Goal: Task Accomplishment & Management: Manage account settings

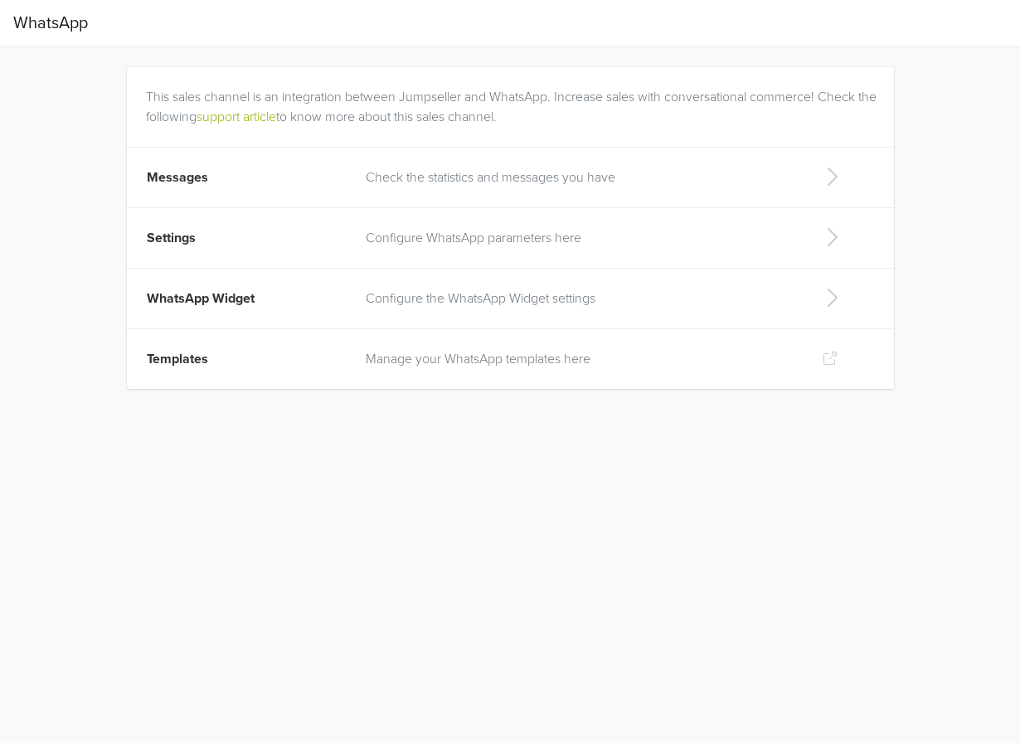
click at [574, 196] on td "Check the statistics and messages you have" at bounding box center [581, 178] width 450 height 61
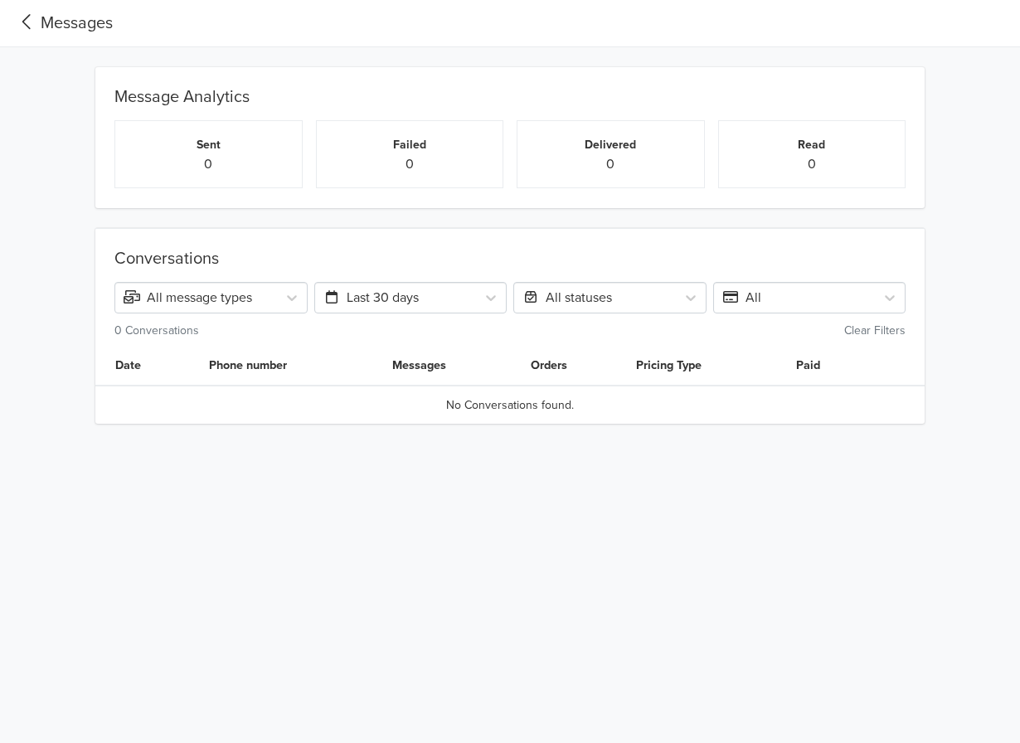
click at [51, 20] on div "Messages" at bounding box center [63, 23] width 100 height 25
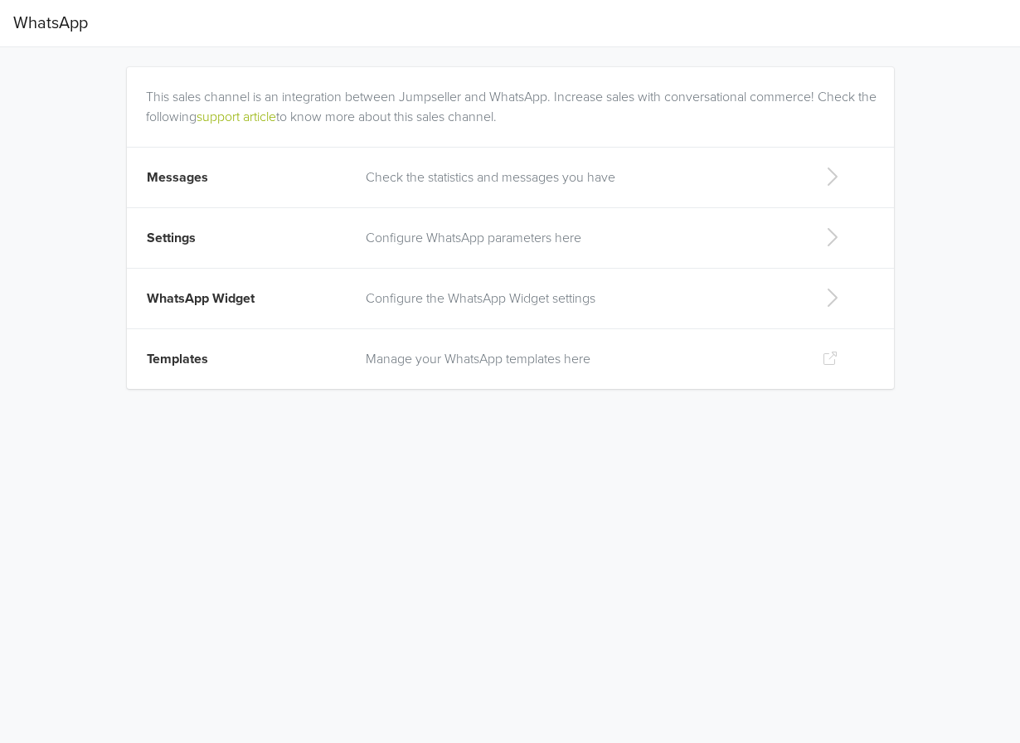
click at [333, 254] on td "Settings" at bounding box center [242, 238] width 230 height 61
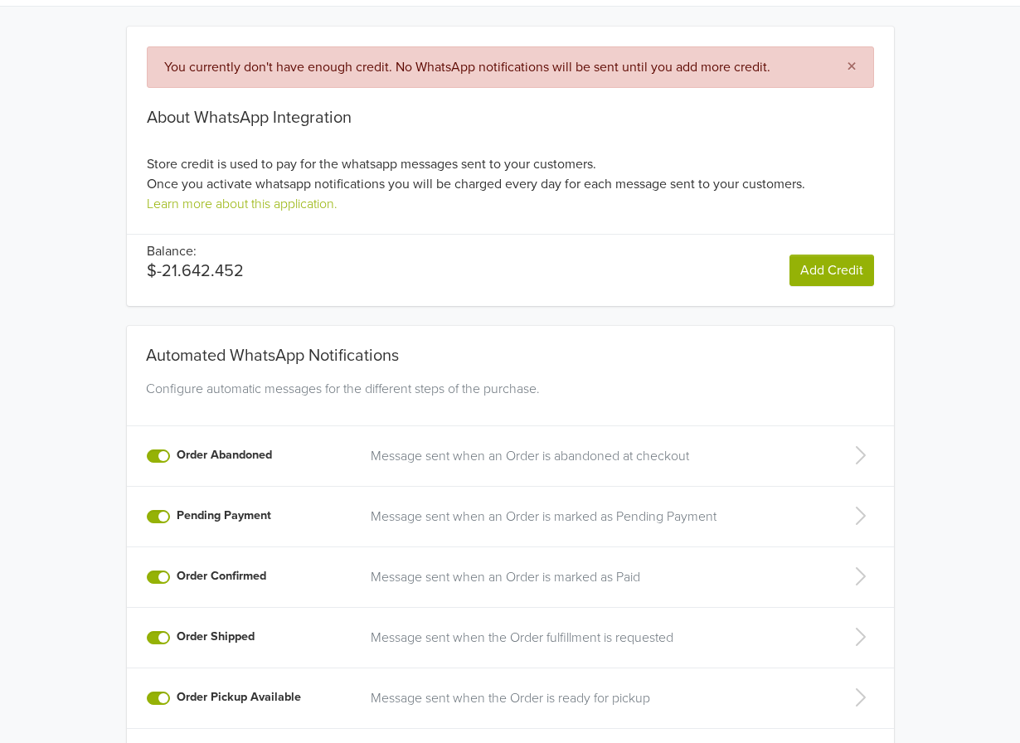
scroll to position [83, 0]
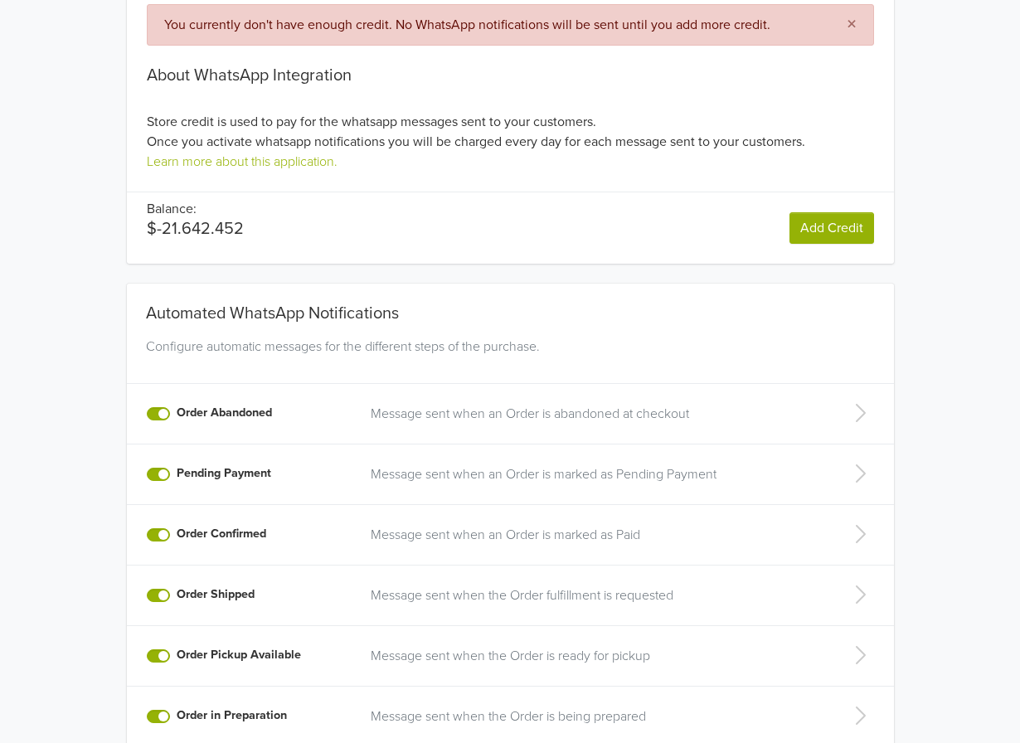
click at [371, 420] on p "Message sent when an Order is abandoned at checkout" at bounding box center [593, 414] width 445 height 20
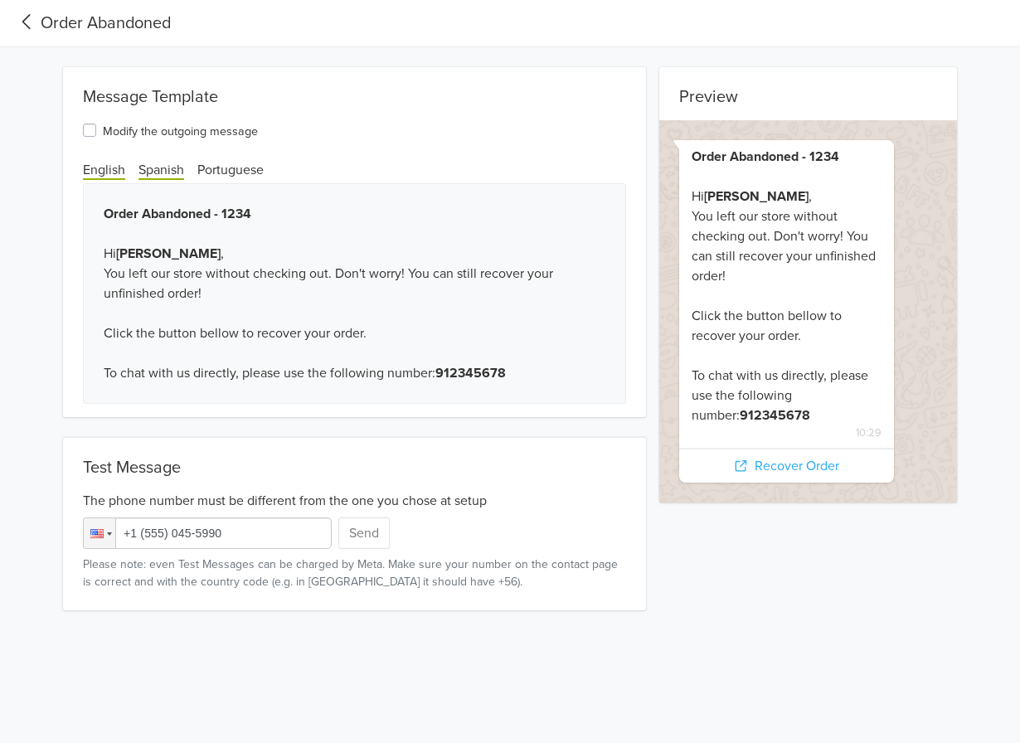
click at [152, 168] on span "Spanish" at bounding box center [162, 171] width 46 height 18
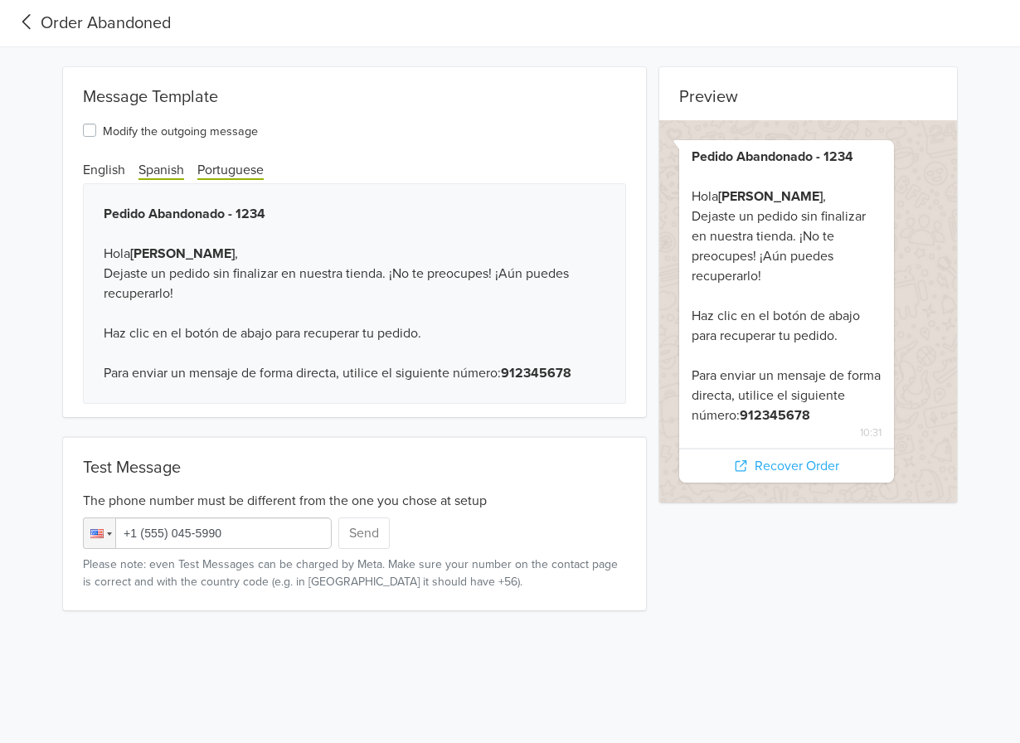
click at [215, 173] on span "Portuguese" at bounding box center [230, 171] width 66 height 18
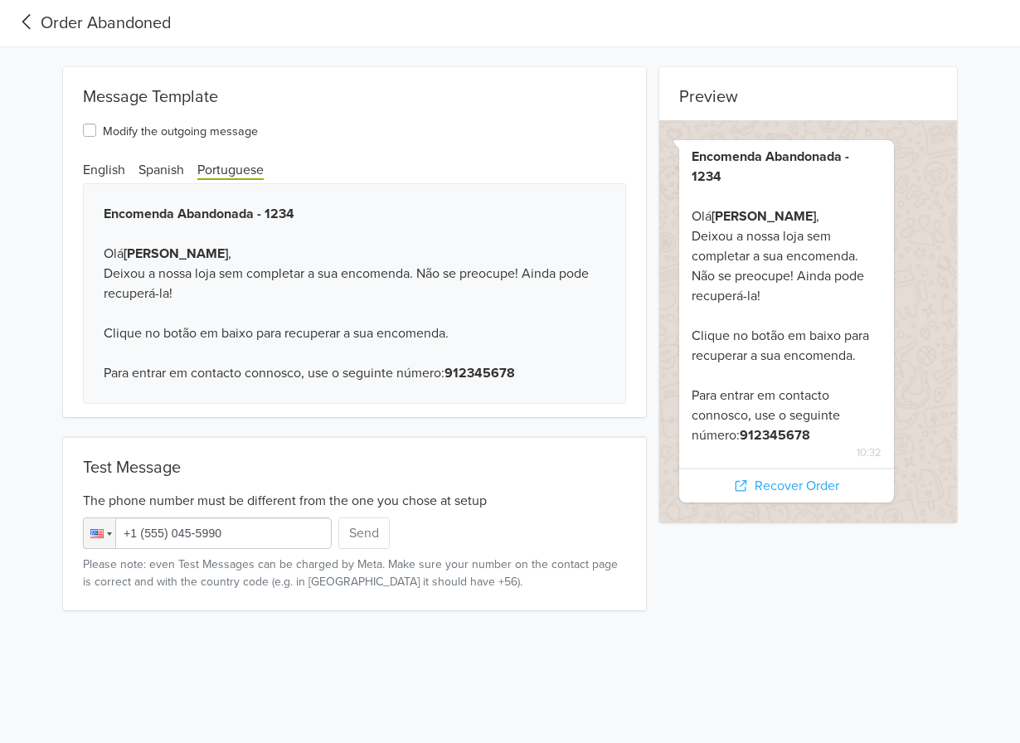
click at [75, 171] on div "Modify the outgoing message English Spanish Portuguese" at bounding box center [354, 150] width 583 height 60
click at [100, 169] on span "English" at bounding box center [104, 171] width 42 height 18
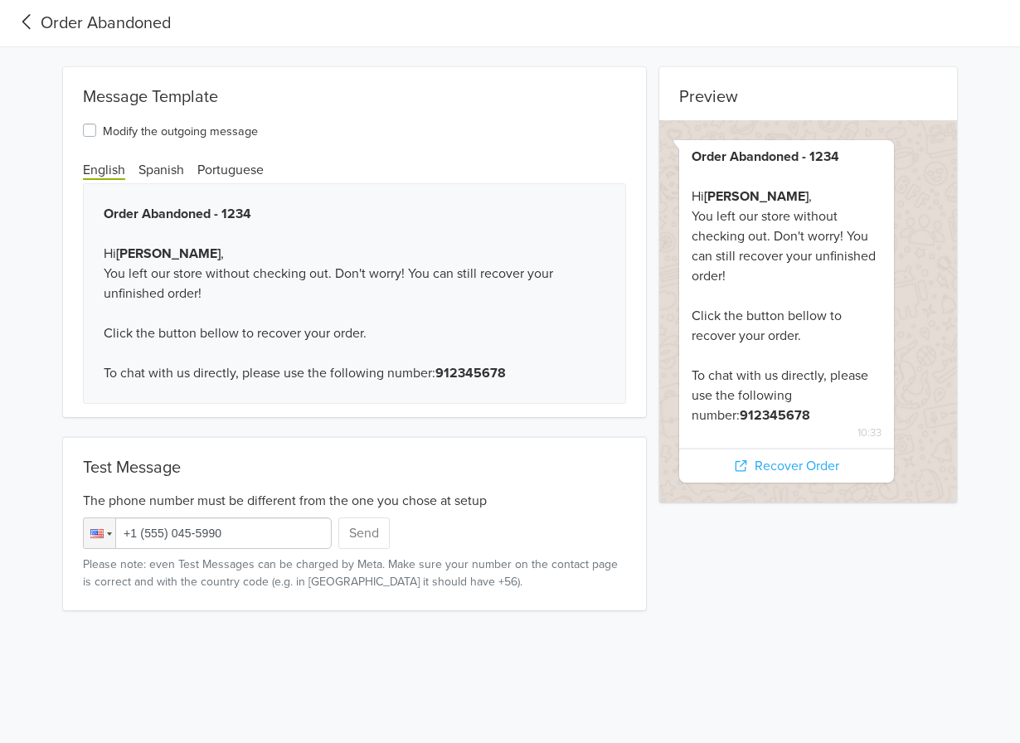
click at [103, 130] on label "Modify the outgoing message" at bounding box center [180, 130] width 155 height 20
click at [0, 0] on input "Modify the outgoing message" at bounding box center [0, 0] width 0 height 0
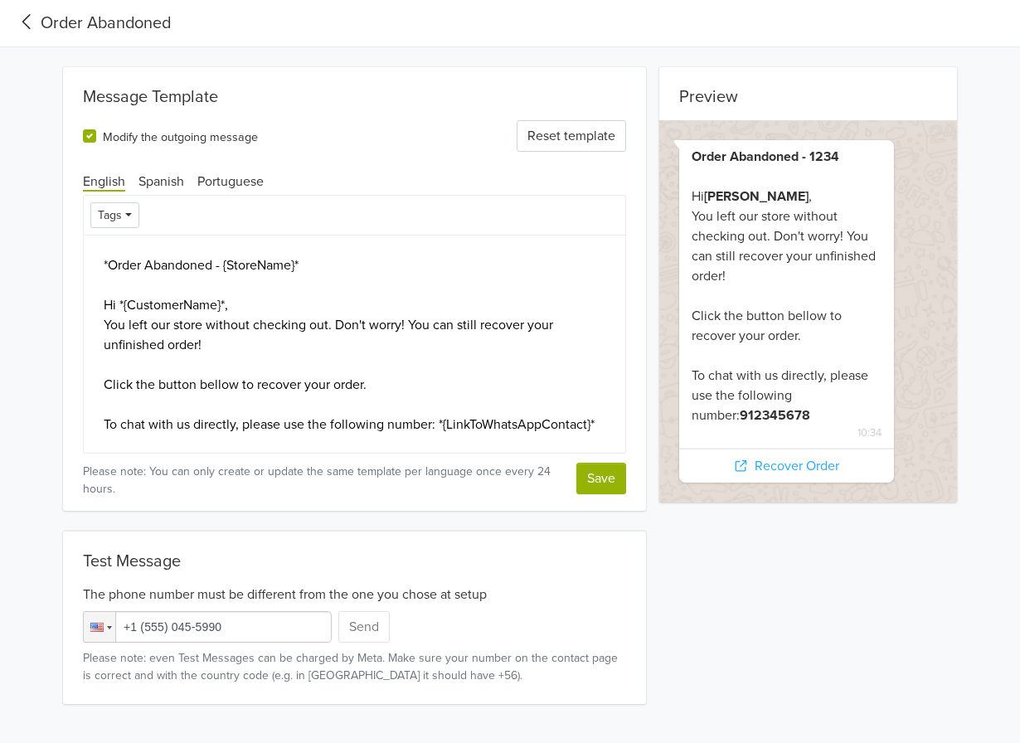
click at [103, 141] on label "Modify the outgoing message" at bounding box center [180, 136] width 155 height 20
click at [0, 0] on input "Modify the outgoing message" at bounding box center [0, 0] width 0 height 0
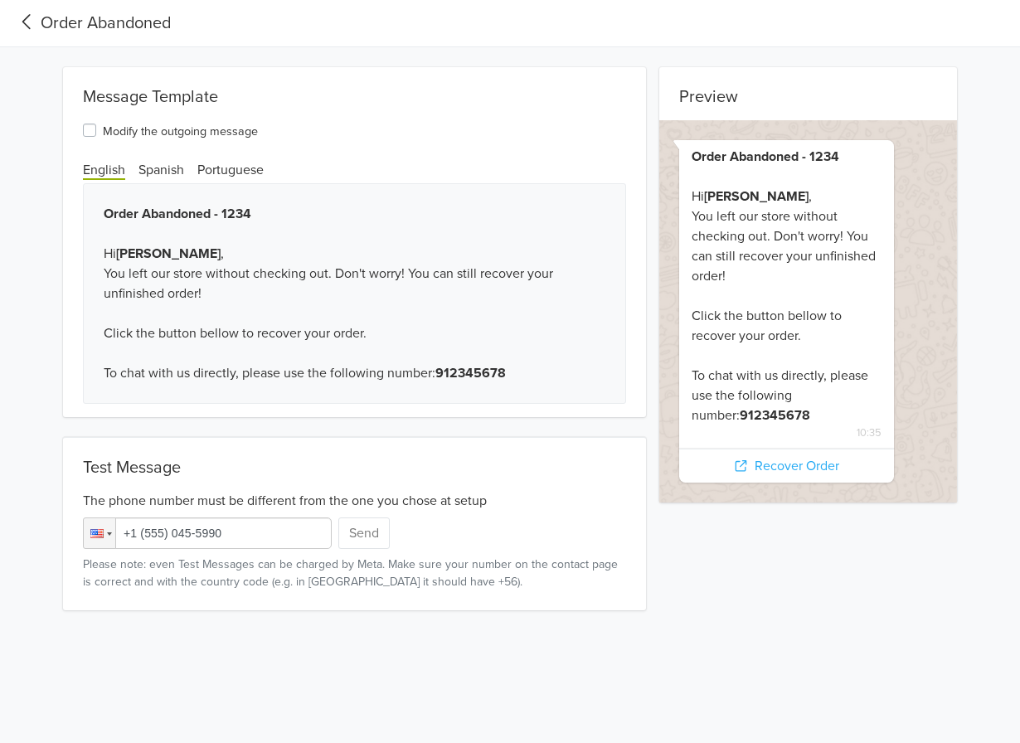
click at [92, 142] on div "Modify the outgoing message English Spanish Portuguese" at bounding box center [354, 150] width 583 height 60
click at [103, 127] on label "Modify the outgoing message" at bounding box center [180, 130] width 155 height 20
click at [0, 0] on input "Modify the outgoing message" at bounding box center [0, 0] width 0 height 0
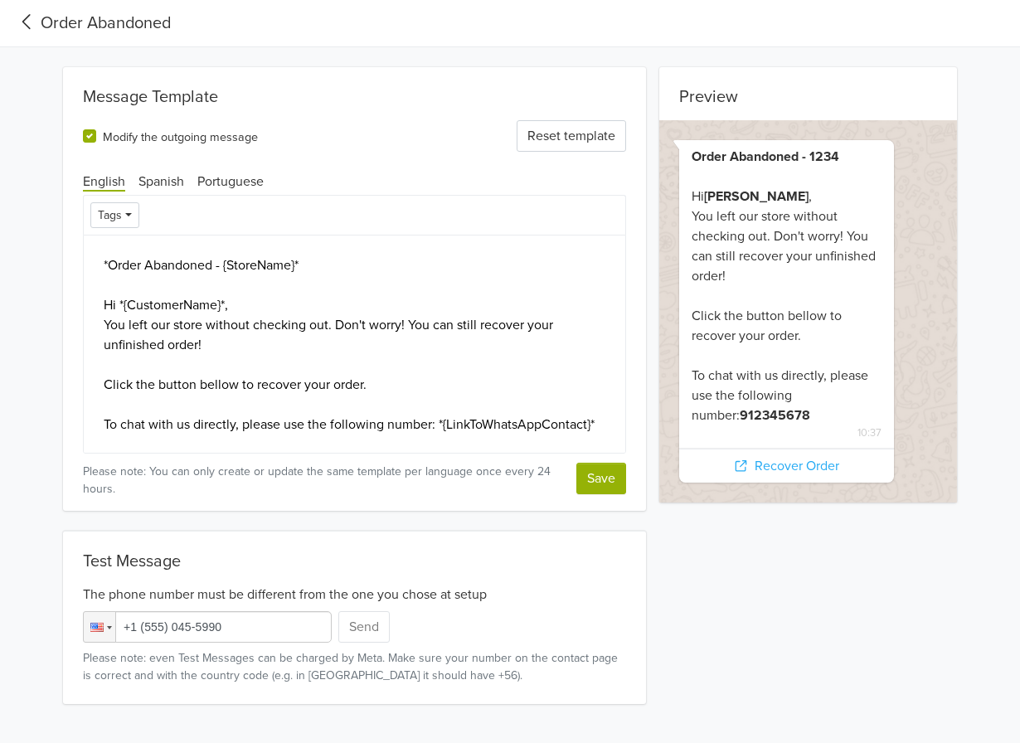
click at [91, 127] on div "Modify the outgoing message" at bounding box center [170, 136] width 175 height 20
click at [103, 133] on label "Modify the outgoing message" at bounding box center [180, 136] width 155 height 20
click at [0, 0] on input "Modify the outgoing message" at bounding box center [0, 0] width 0 height 0
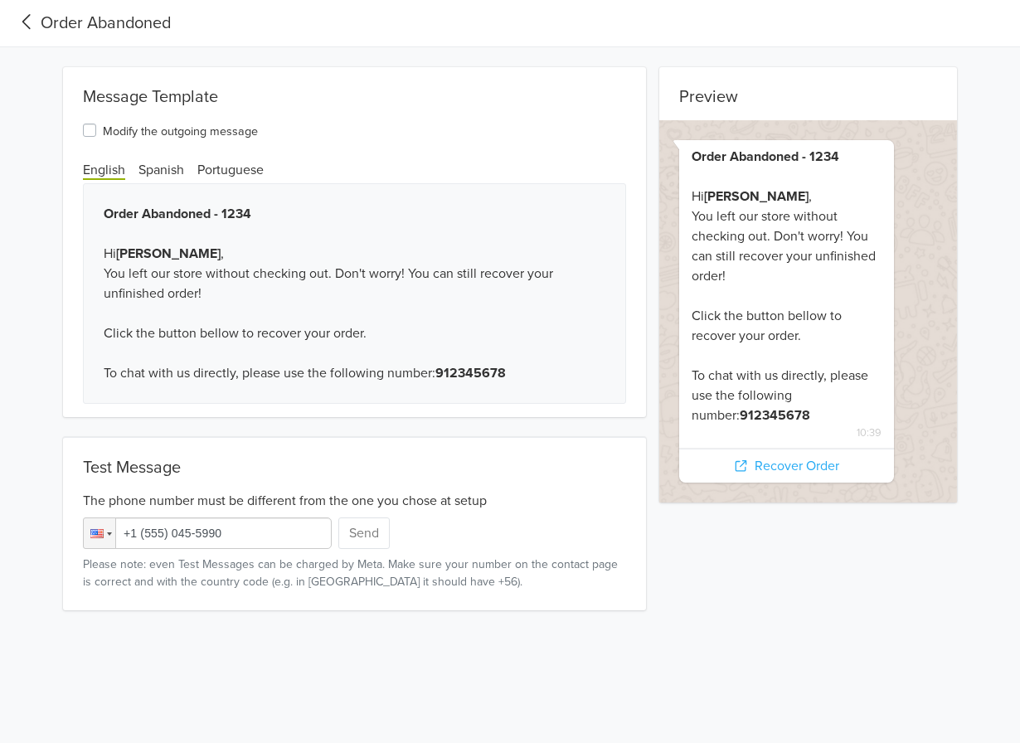
click at [78, 37] on span "Order Abandoned" at bounding box center [92, 23] width 158 height 33
click at [77, 23] on div "Order Abandoned" at bounding box center [92, 23] width 158 height 25
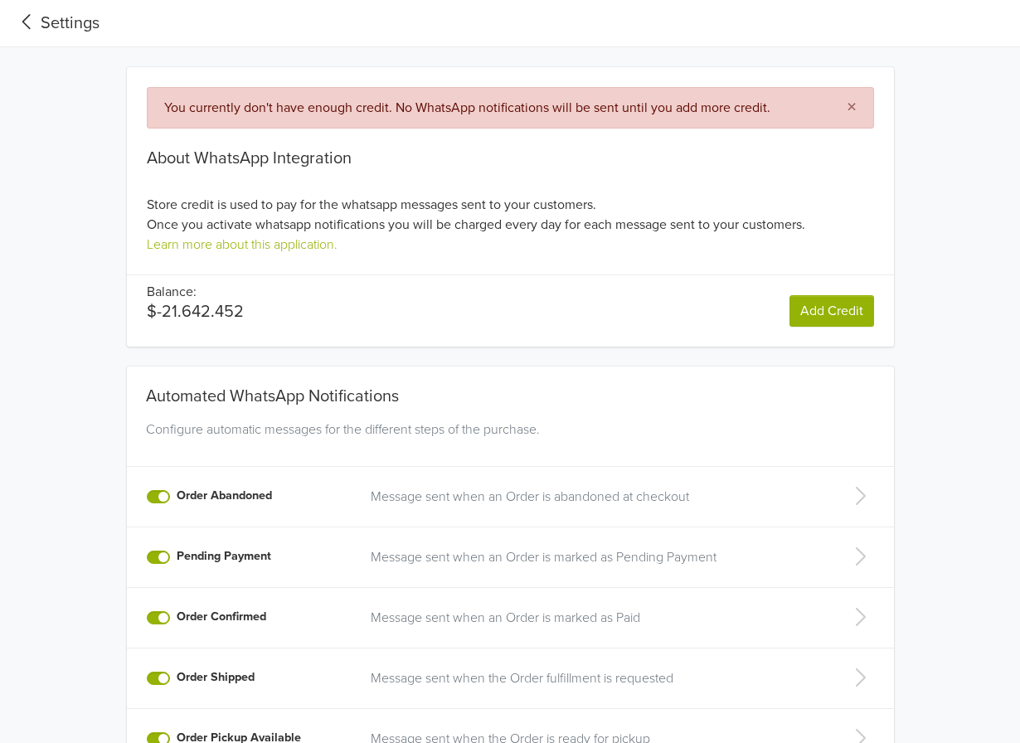
click at [56, 18] on div "Settings" at bounding box center [56, 23] width 86 height 25
